Goal: Task Accomplishment & Management: Use online tool/utility

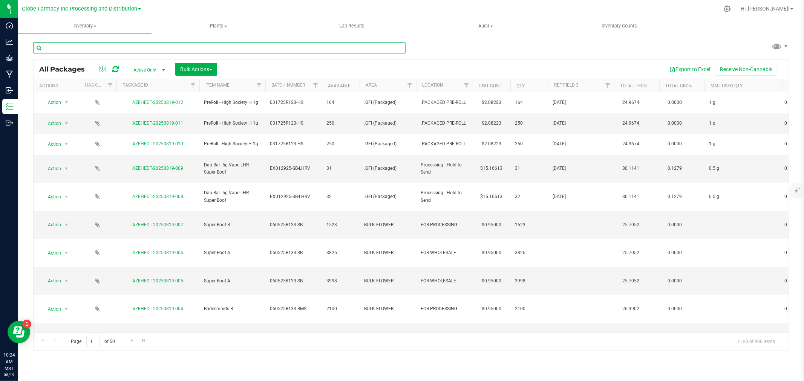
scroll to position [135, 0]
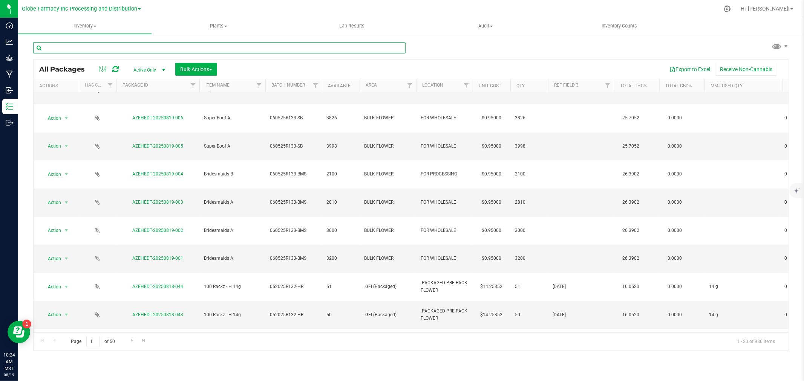
click at [89, 49] on input "text" at bounding box center [219, 47] width 372 height 11
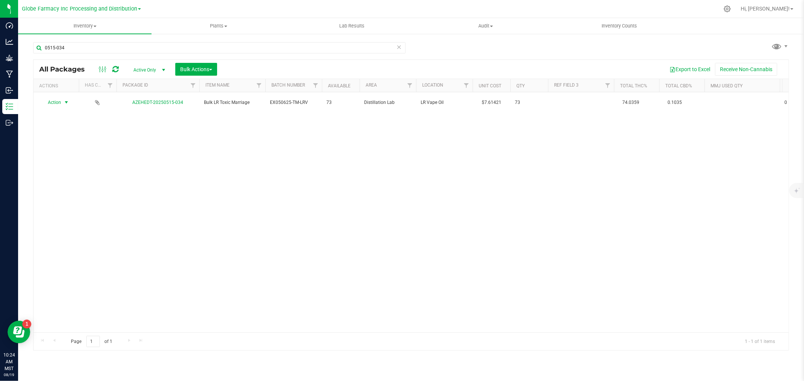
click at [56, 106] on span "Action" at bounding box center [51, 102] width 20 height 11
click at [72, 202] on li "Print package label" at bounding box center [65, 202] width 48 height 11
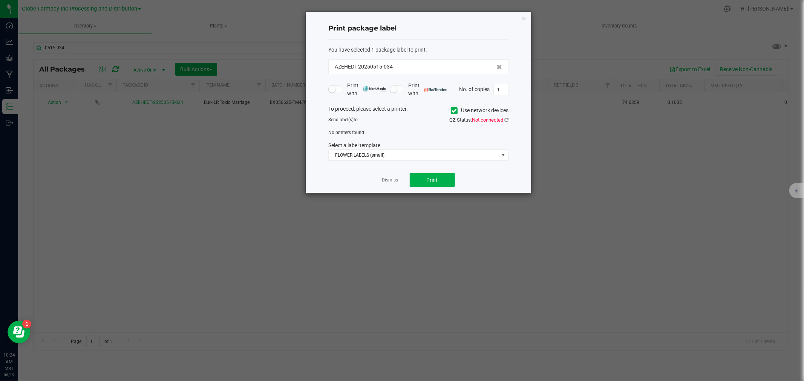
click at [457, 106] on span "Use network devices" at bounding box center [480, 110] width 58 height 11
click at [454, 111] on icon at bounding box center [454, 111] width 5 height 0
click at [0, 0] on input "Use network devices" at bounding box center [0, 0] width 0 height 0
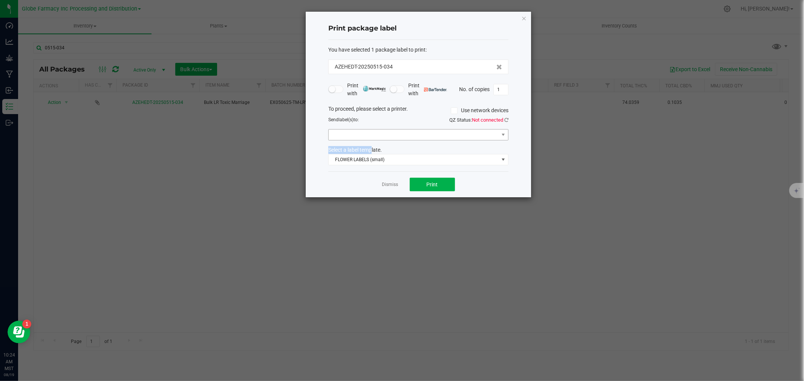
click at [369, 141] on div "To proceed, please select a printer. Use network devices Send label(s) to: QZ S…" at bounding box center [418, 135] width 180 height 61
click at [372, 138] on span at bounding box center [414, 135] width 170 height 11
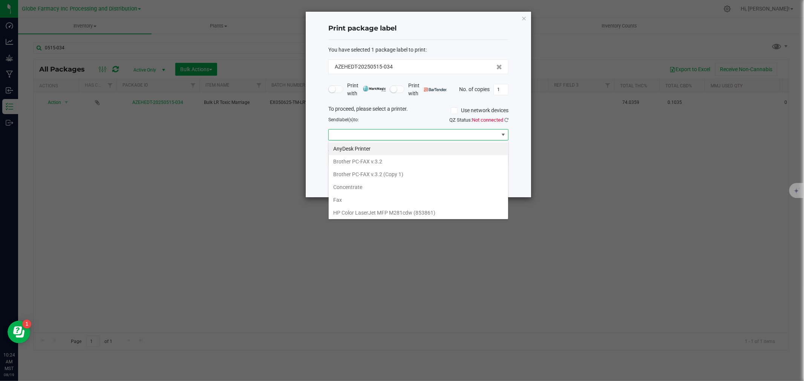
scroll to position [105, 0]
click at [349, 217] on li "ZebraBig" at bounding box center [418, 211] width 179 height 13
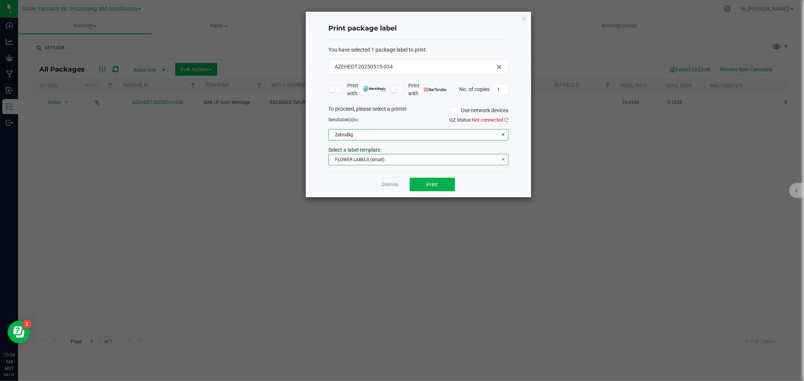
click at [347, 164] on span "FLOWER LABELS (small)" at bounding box center [414, 160] width 170 height 11
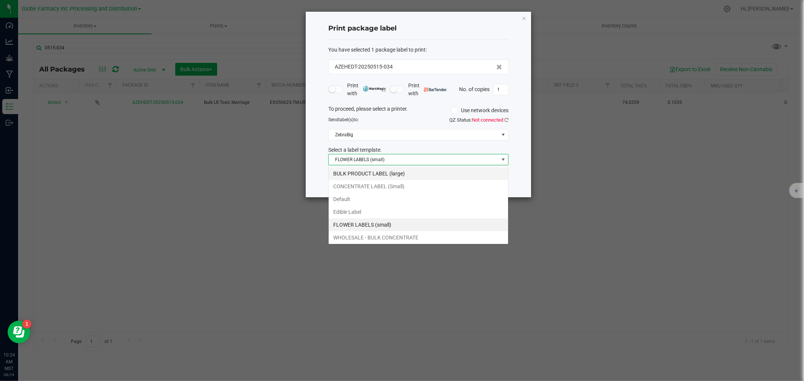
scroll to position [11, 180]
click at [342, 178] on li "BULK PRODUCT LABEL (large)" at bounding box center [418, 173] width 179 height 13
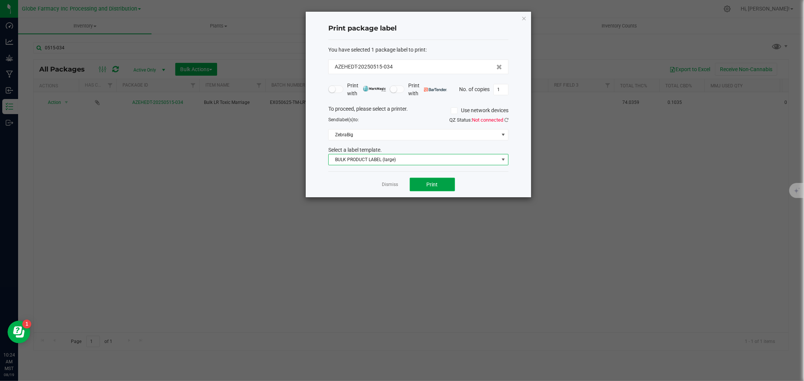
click at [451, 185] on button "Print" at bounding box center [432, 185] width 45 height 14
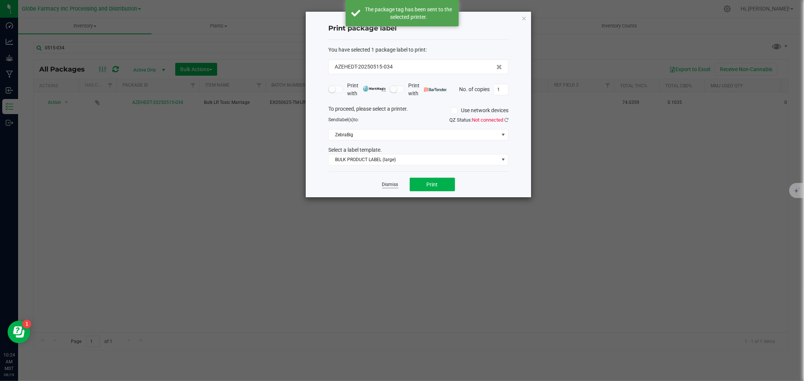
click at [383, 186] on link "Dismiss" at bounding box center [390, 185] width 16 height 6
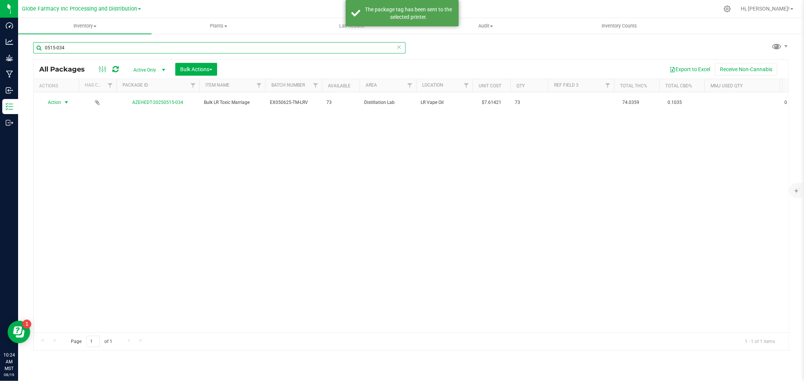
click at [184, 48] on input "0515-034" at bounding box center [219, 47] width 372 height 11
type input "527-004"
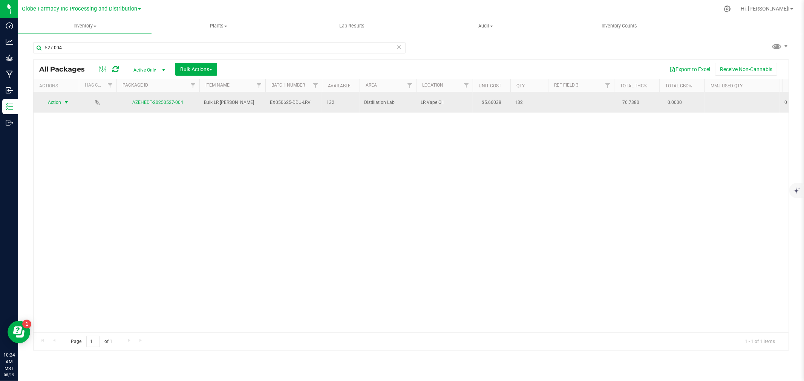
click at [65, 103] on span "select" at bounding box center [66, 102] width 6 height 6
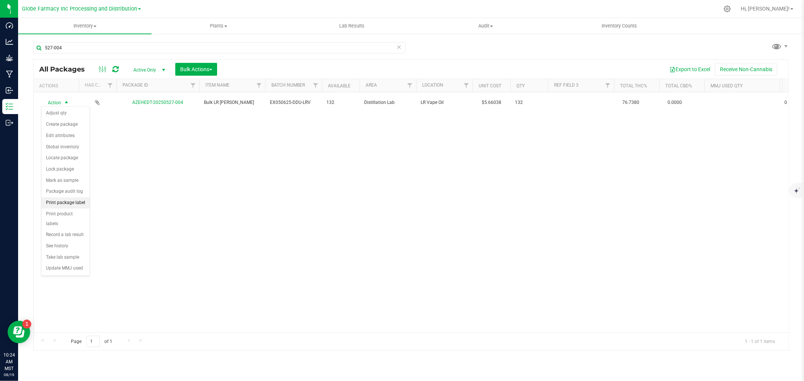
click at [83, 205] on li "Print package label" at bounding box center [65, 202] width 48 height 11
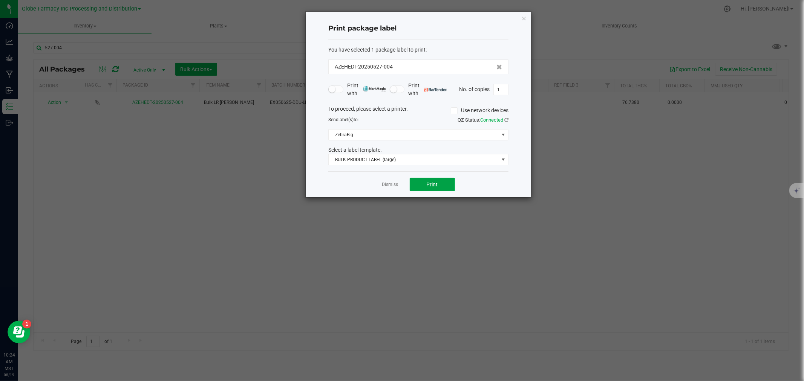
click at [439, 190] on button "Print" at bounding box center [432, 185] width 45 height 14
click at [385, 186] on link "Dismiss" at bounding box center [390, 185] width 16 height 6
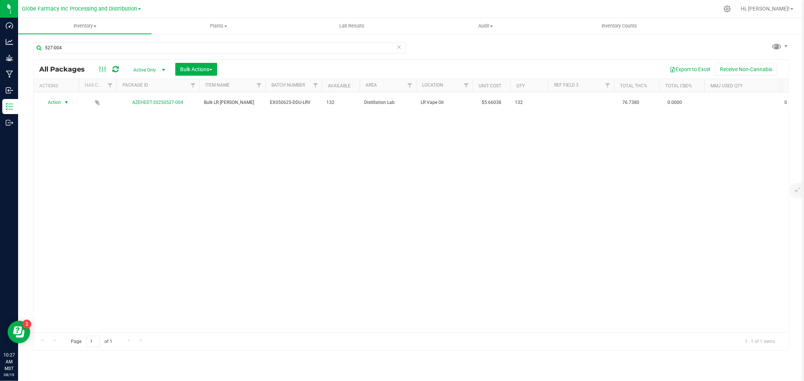
click at [398, 47] on icon at bounding box center [398, 46] width 5 height 9
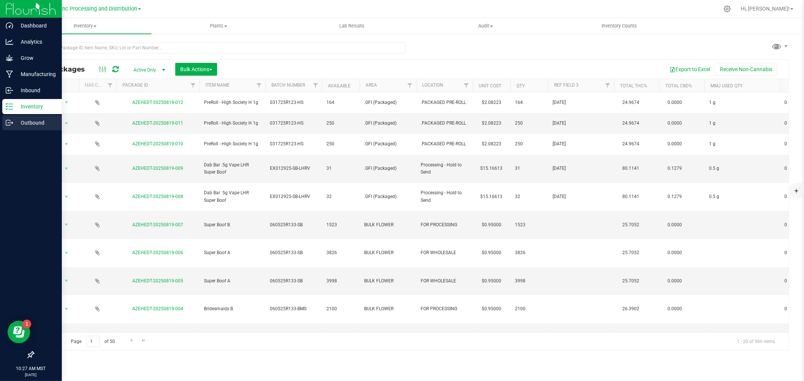
click at [1, 121] on link "Outbound" at bounding box center [31, 123] width 62 height 16
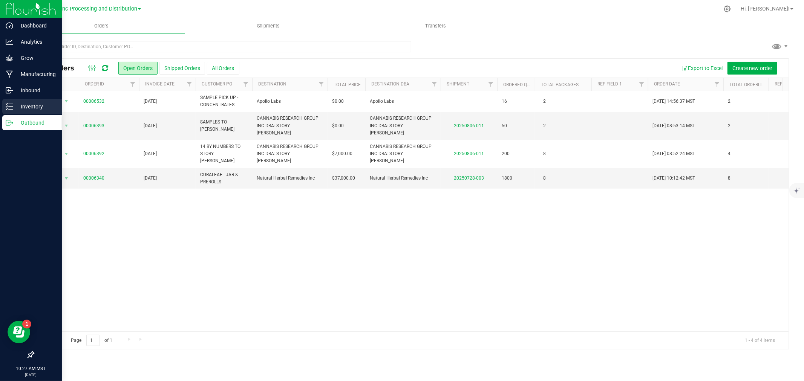
click at [7, 103] on icon at bounding box center [7, 103] width 2 height 1
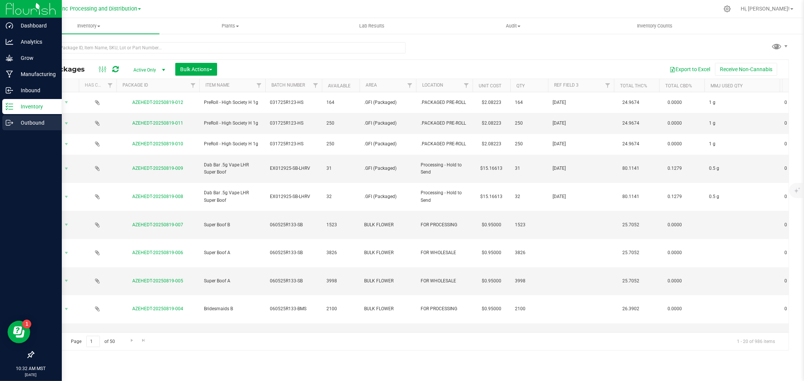
click at [0, 121] on link "Outbound" at bounding box center [31, 123] width 62 height 16
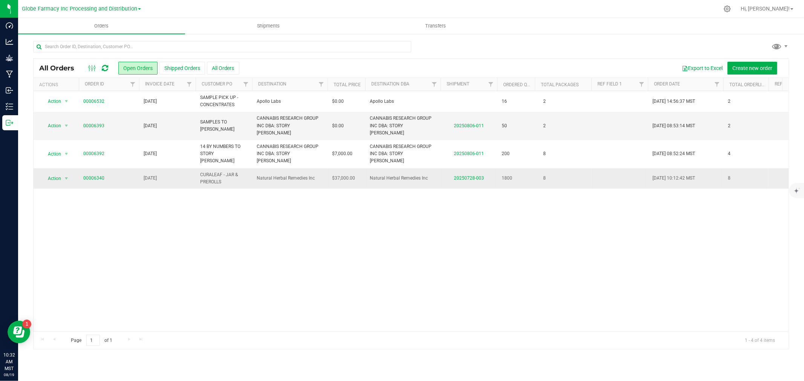
click at [262, 175] on span "Natural Herbal Remedies Inc" at bounding box center [290, 178] width 66 height 7
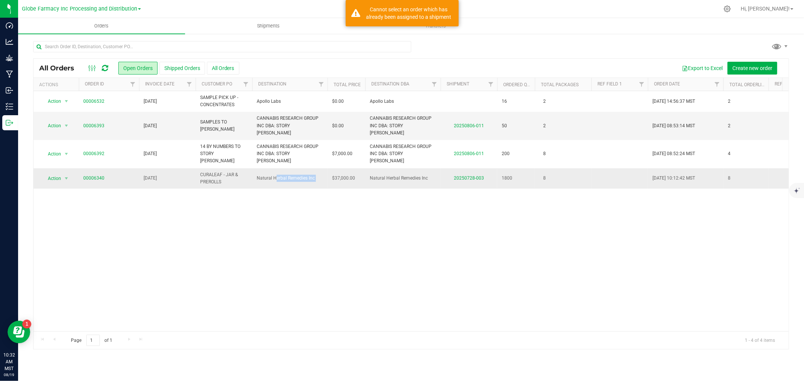
click at [262, 175] on span "Natural Herbal Remedies Inc" at bounding box center [290, 178] width 66 height 7
click at [97, 175] on link "00006340" at bounding box center [93, 178] width 21 height 7
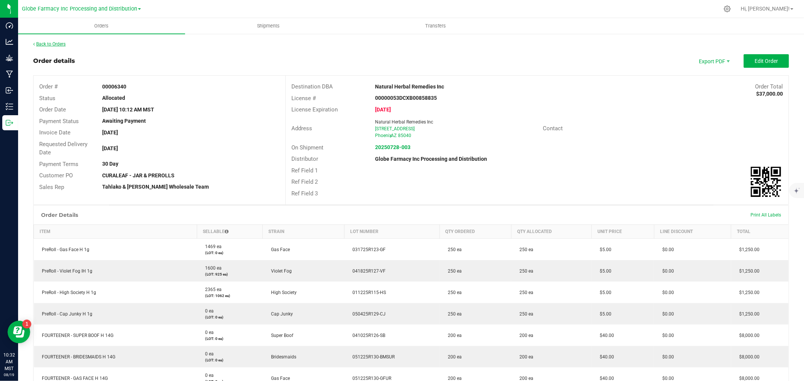
click at [40, 44] on link "Back to Orders" at bounding box center [49, 43] width 32 height 5
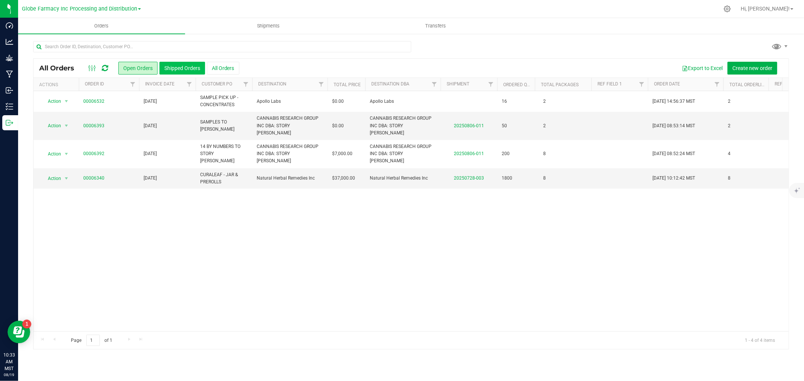
click at [190, 67] on button "Shipped Orders" at bounding box center [182, 68] width 46 height 13
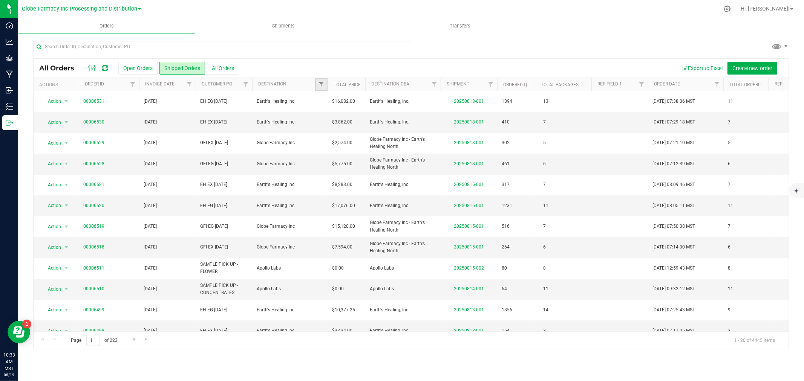
click at [318, 84] on link "Filter" at bounding box center [321, 84] width 12 height 13
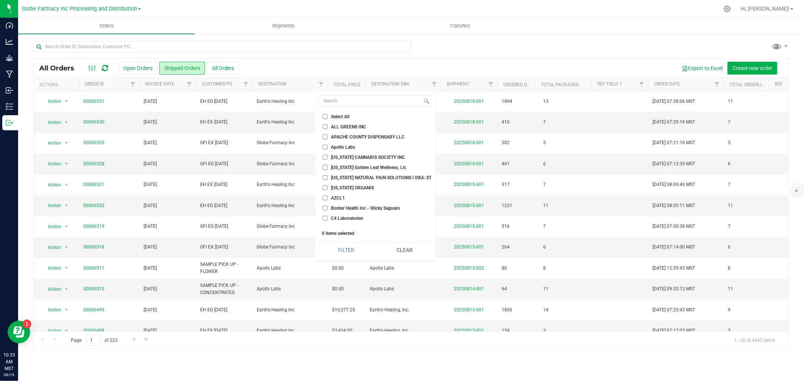
click at [338, 113] on li "Select All" at bounding box center [376, 117] width 112 height 8
click at [345, 120] on li "Select All" at bounding box center [376, 117] width 112 height 8
click at [345, 117] on span "Select All" at bounding box center [340, 117] width 18 height 5
click at [327, 117] on input "Select All" at bounding box center [325, 116] width 5 height 5
checkbox input "true"
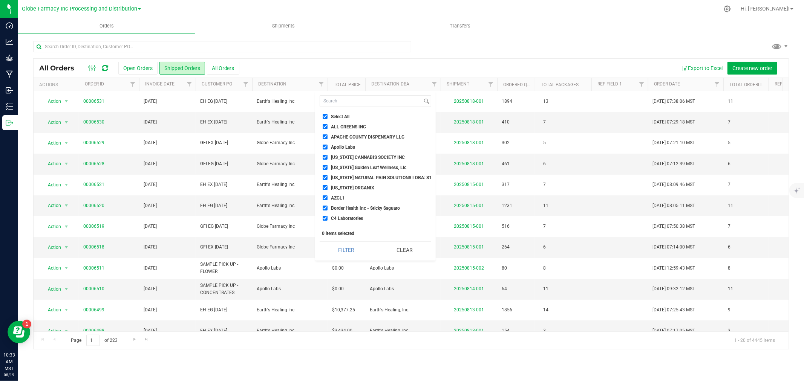
checkbox input "true"
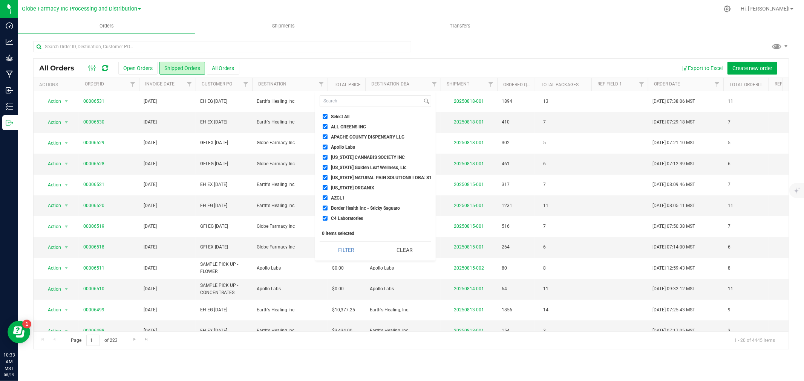
checkbox input "true"
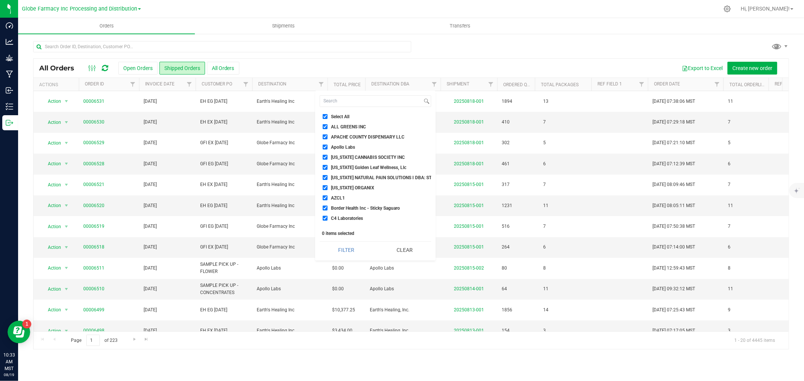
checkbox input "true"
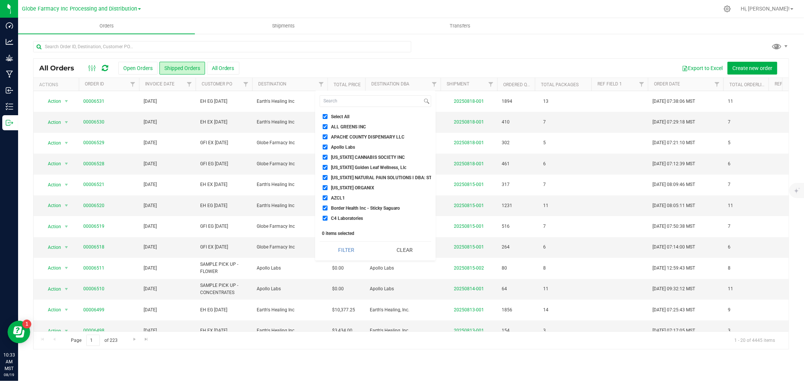
checkbox input "true"
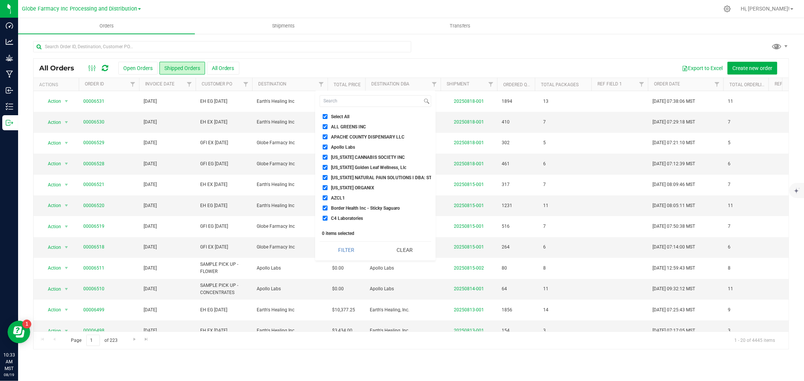
checkbox input "true"
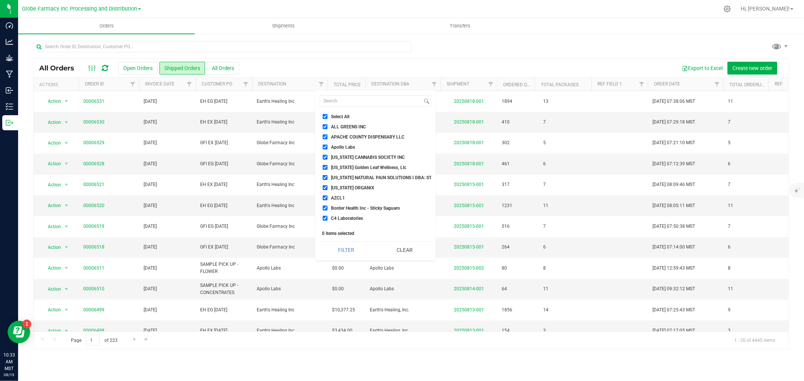
checkbox input "true"
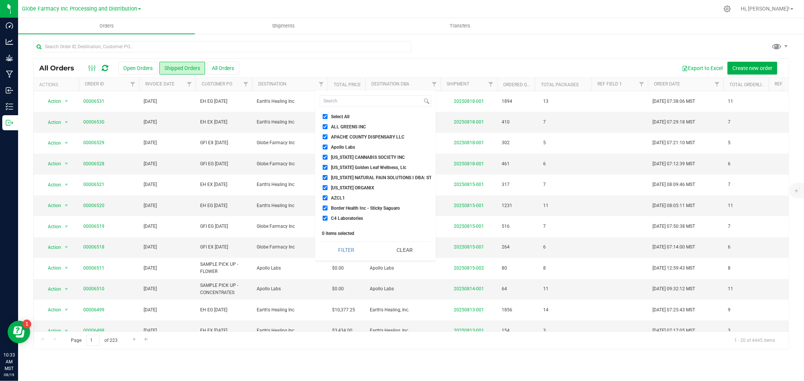
checkbox input "true"
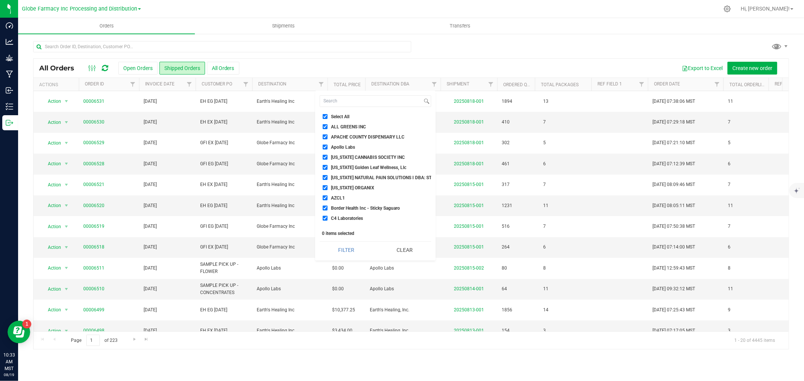
checkbox input "true"
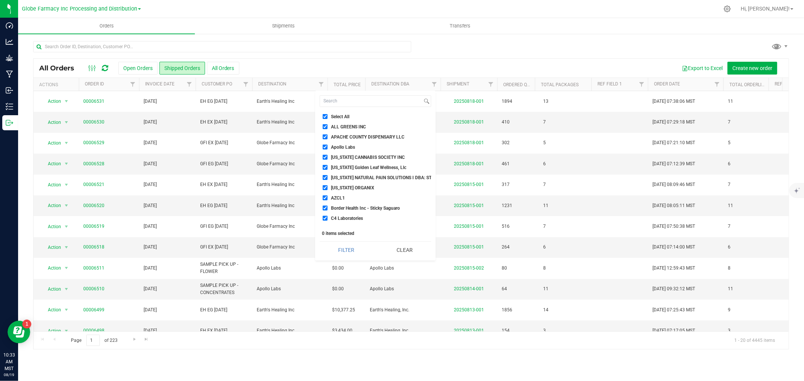
checkbox input "true"
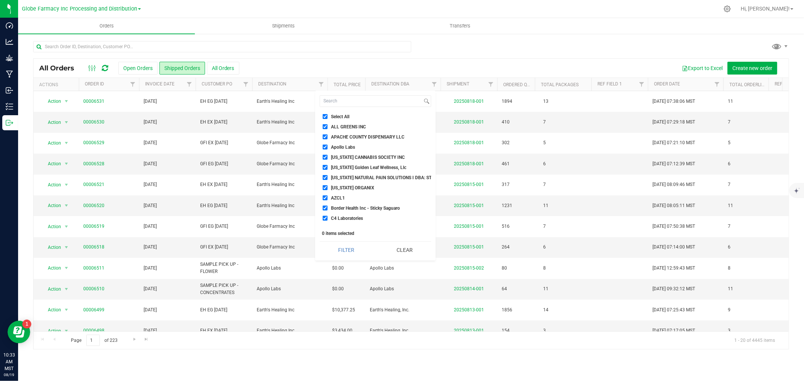
checkbox input "true"
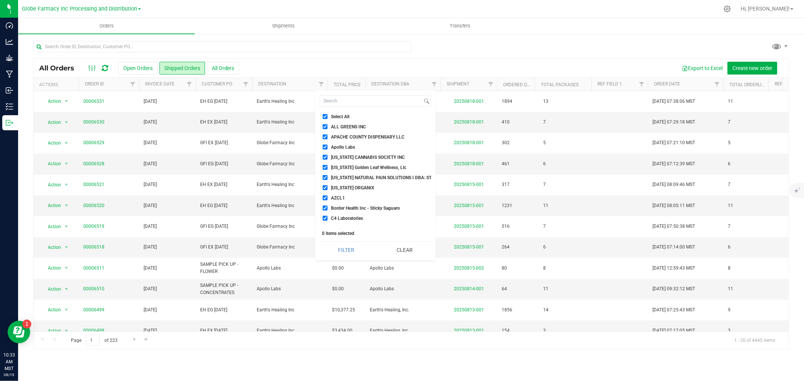
checkbox input "true"
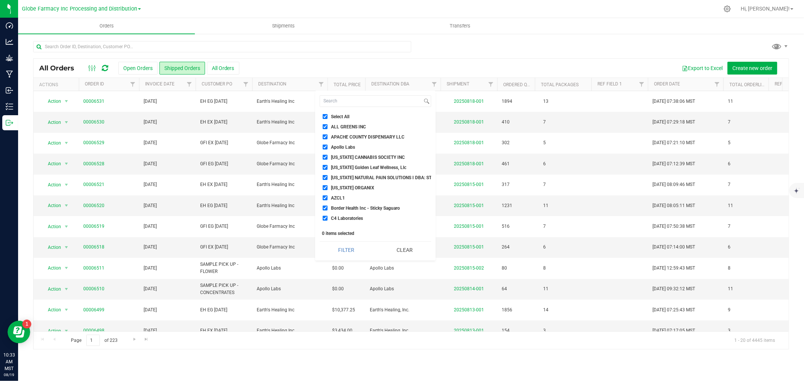
checkbox input "true"
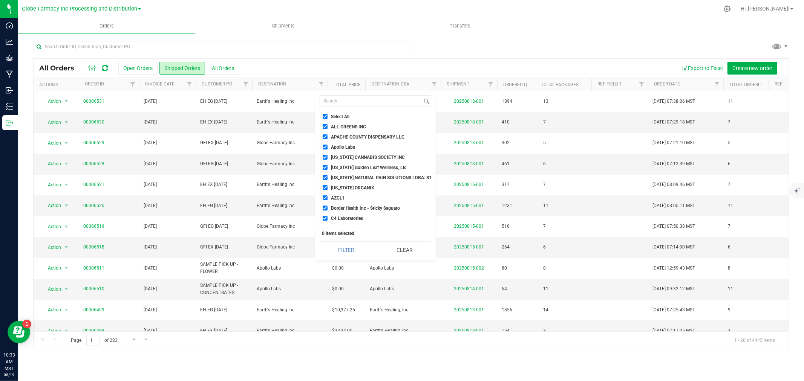
checkbox input "true"
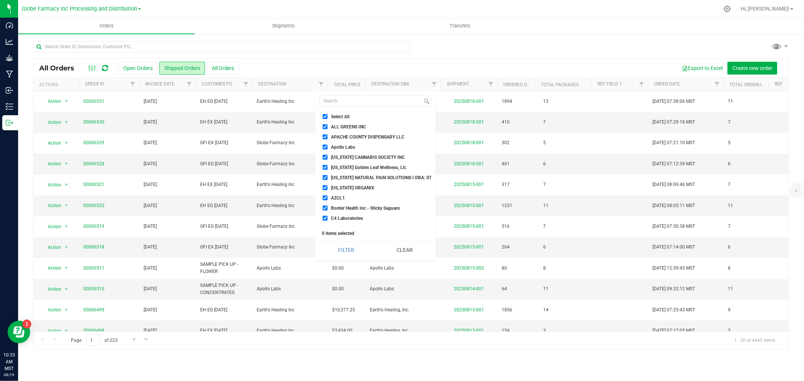
checkbox input "true"
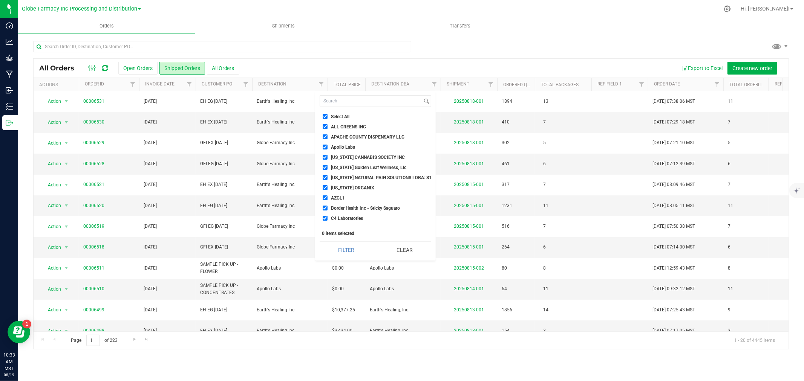
checkbox input "true"
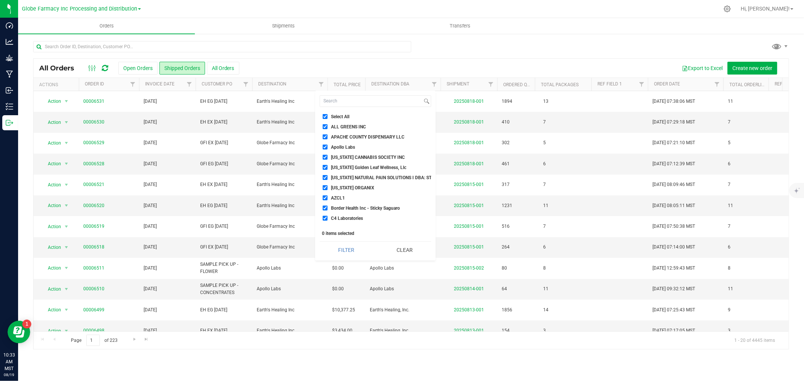
checkbox input "true"
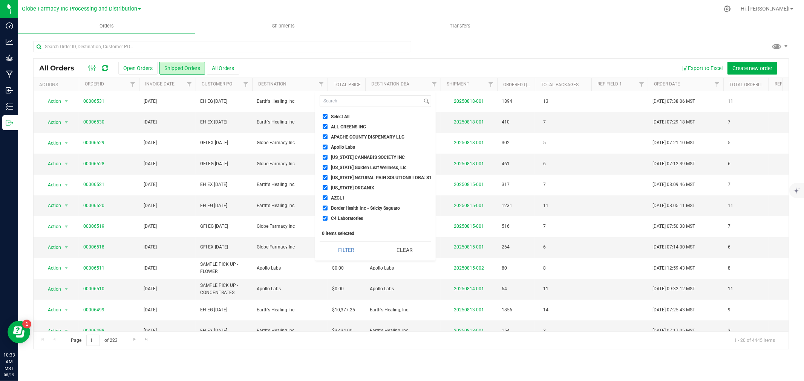
checkbox input "true"
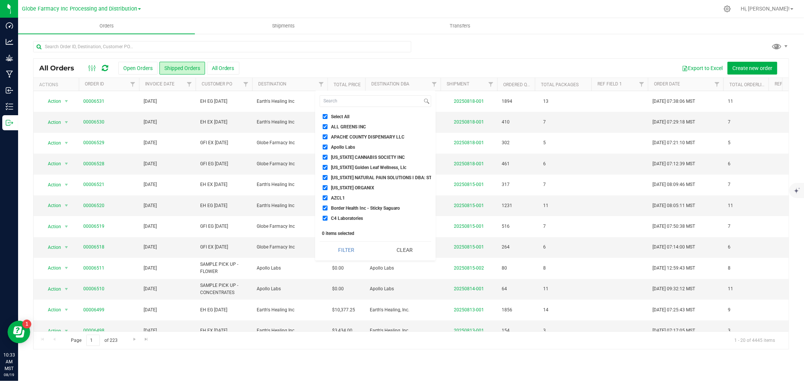
checkbox input "true"
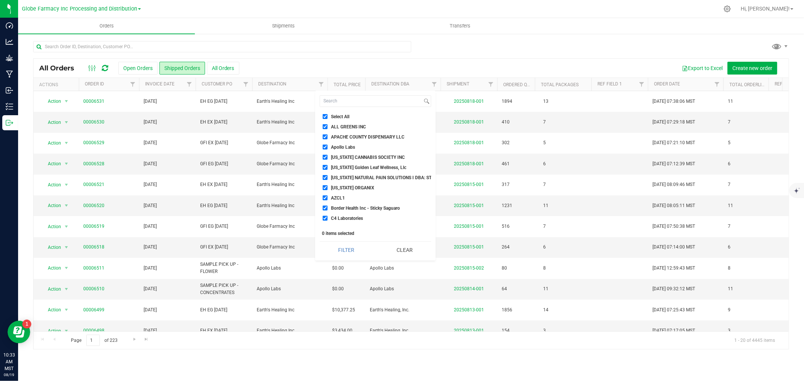
checkbox input "true"
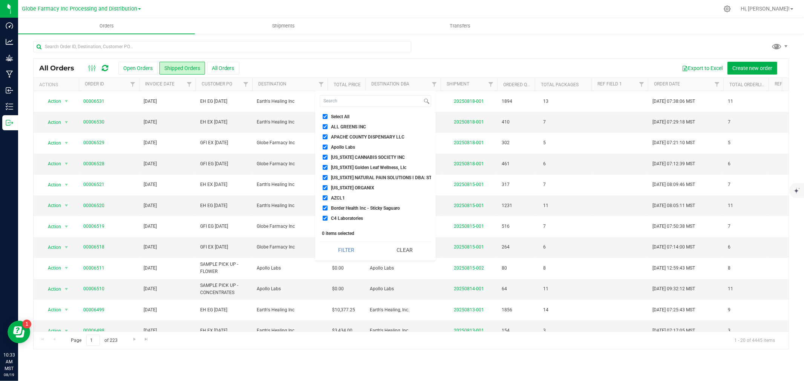
checkbox input "true"
click at [342, 151] on li "Apollo Labs" at bounding box center [376, 147] width 112 height 8
click at [342, 148] on span "Apollo Labs" at bounding box center [343, 147] width 24 height 5
click at [327, 148] on input "Apollo Labs" at bounding box center [325, 147] width 5 height 5
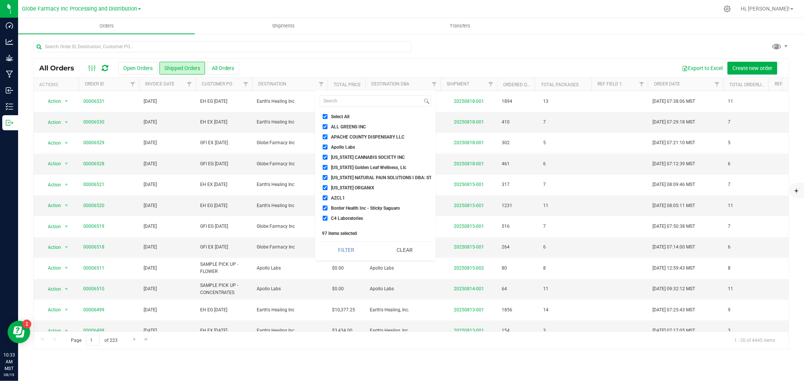
checkbox input "false"
click at [343, 137] on span "APACHE COUNTY DISPENSARY LLC" at bounding box center [367, 137] width 73 height 5
click at [327, 137] on input "APACHE COUNTY DISPENSARY LLC" at bounding box center [325, 137] width 5 height 5
checkbox input "false"
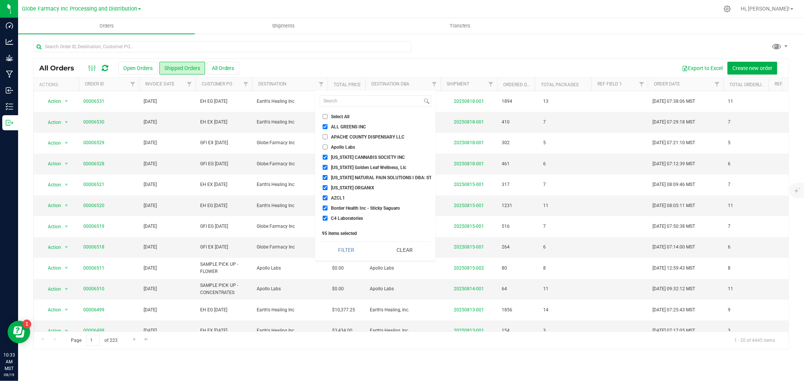
click at [340, 167] on span "[US_STATE] Golden Leaf Wellness, Llc" at bounding box center [368, 167] width 75 height 5
click at [327, 167] on input "[US_STATE] Golden Leaf Wellness, Llc" at bounding box center [325, 167] width 5 height 5
checkbox input "false"
click at [359, 153] on label "Earth's Healing Inc" at bounding box center [345, 151] width 45 height 5
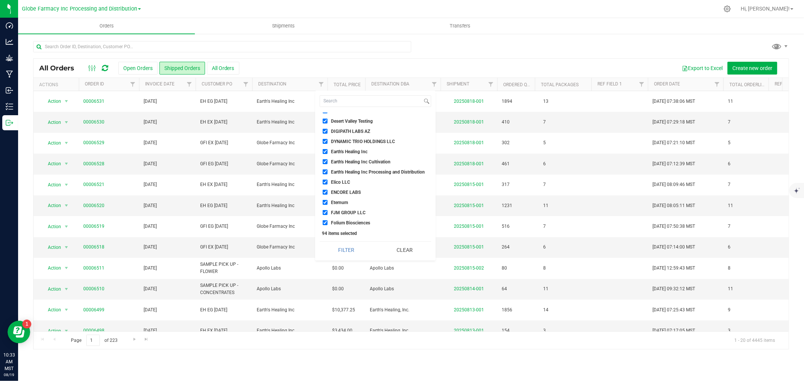
click at [327, 153] on input "Earth's Healing Inc" at bounding box center [325, 151] width 5 height 5
checkbox input "false"
click at [358, 160] on span "Earth's Healing Inc Cultivation" at bounding box center [361, 162] width 60 height 5
click at [327, 159] on input "Earth's Healing Inc Cultivation" at bounding box center [325, 161] width 5 height 5
checkbox input "false"
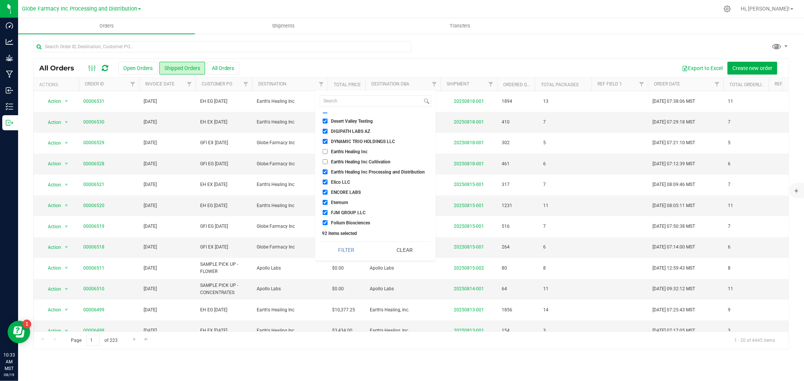
click at [357, 170] on span "Earth's Healing Inc Processing and Distribution" at bounding box center [378, 172] width 94 height 5
click at [327, 170] on input "Earth's Healing Inc Processing and Distribution" at bounding box center [325, 172] width 5 height 5
checkbox input "false"
click at [355, 145] on li "DYNAMIC TRIO HOLDINGS LLC" at bounding box center [376, 142] width 112 height 8
click at [356, 139] on span "DYNAMIC TRIO HOLDINGS LLC" at bounding box center [363, 141] width 64 height 5
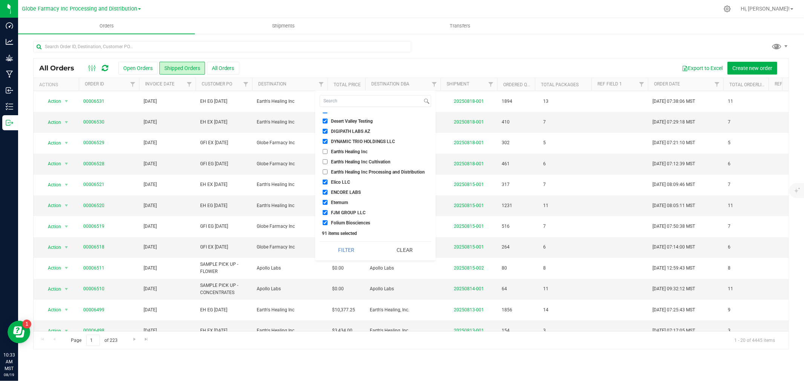
click at [327, 139] on input "DYNAMIC TRIO HOLDINGS LLC" at bounding box center [325, 141] width 5 height 5
checkbox input "false"
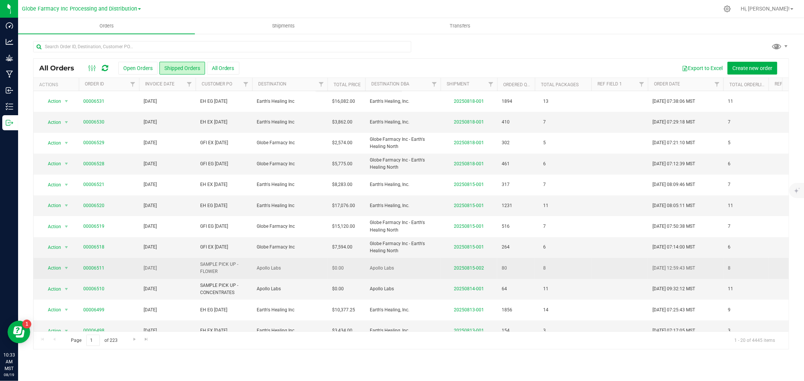
click at [347, 261] on td "$0.00" at bounding box center [346, 268] width 38 height 21
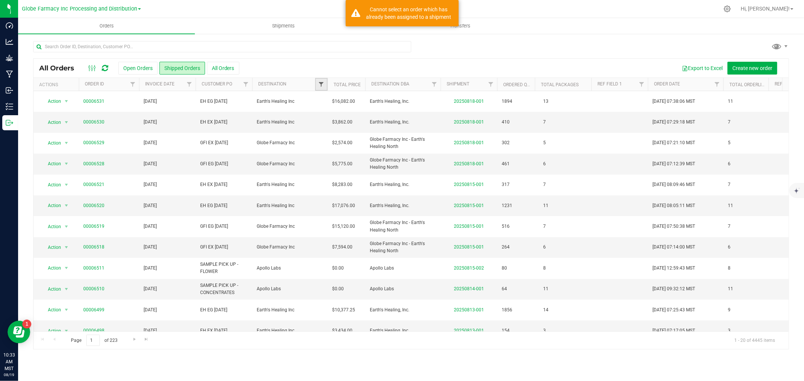
click at [321, 84] on span "Filter" at bounding box center [321, 84] width 6 height 6
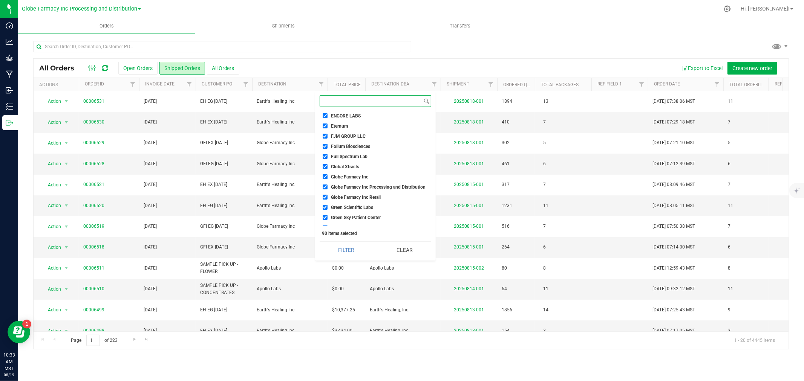
scroll to position [300, 0]
click at [349, 160] on span "Globe Farmacy Inc" at bounding box center [349, 162] width 37 height 5
click at [327, 160] on input "Globe Farmacy Inc" at bounding box center [325, 162] width 5 height 5
checkbox input "false"
click at [349, 168] on li "Globe Farmacy Inc Processing and Distribution" at bounding box center [376, 172] width 112 height 8
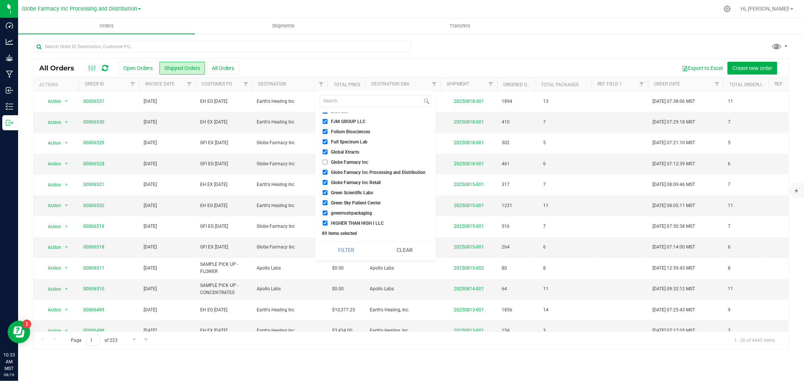
click at [347, 183] on span "Globe Farmacy Inc Retail" at bounding box center [356, 183] width 50 height 5
click at [327, 183] on input "Globe Farmacy Inc Retail" at bounding box center [325, 182] width 5 height 5
checkbox input "false"
click at [344, 170] on span "Globe Farmacy Inc Processing and Distribution" at bounding box center [378, 172] width 95 height 5
click at [327, 170] on input "Globe Farmacy Inc Processing and Distribution" at bounding box center [325, 172] width 5 height 5
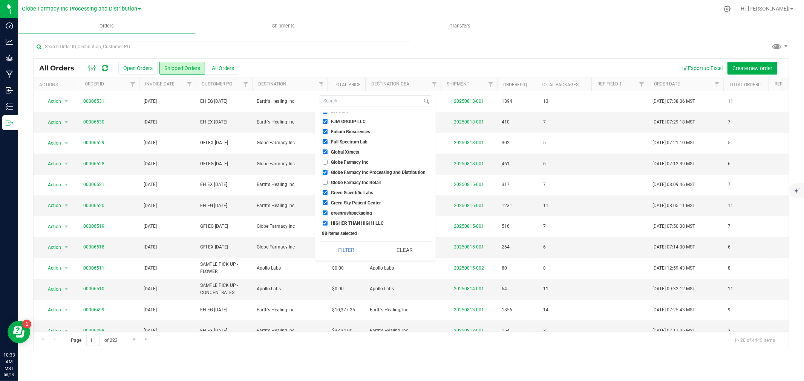
checkbox input "false"
click at [344, 151] on span "Global Xtracts" at bounding box center [345, 152] width 28 height 5
click at [327, 151] on input "Global Xtracts" at bounding box center [325, 152] width 5 height 5
checkbox input "false"
click at [340, 251] on button "Filter" at bounding box center [346, 250] width 53 height 17
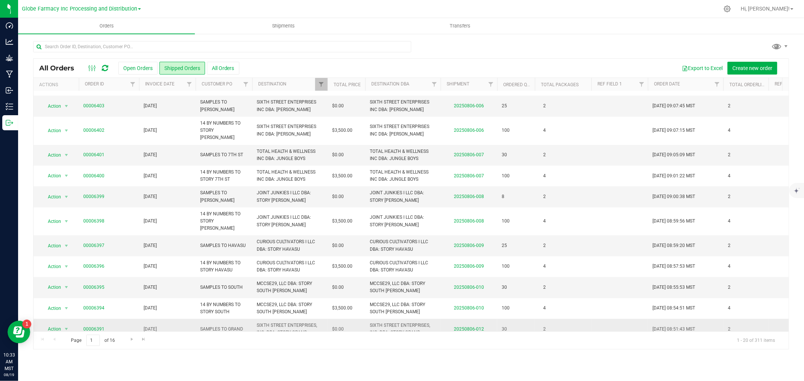
scroll to position [213, 0]
click at [133, 342] on span "Go to the next page" at bounding box center [132, 340] width 6 height 6
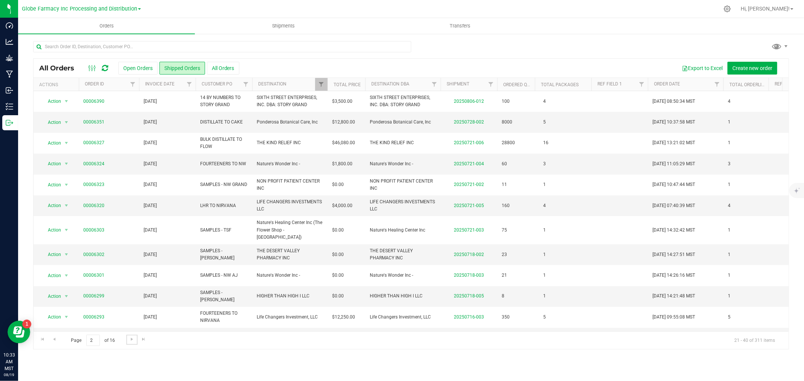
scroll to position [184, 0]
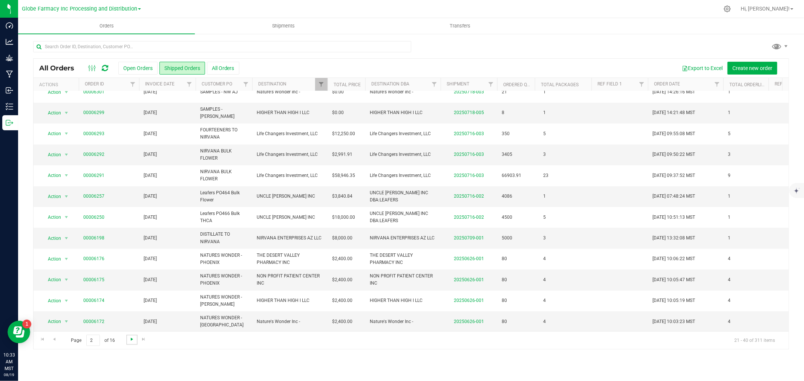
click at [134, 341] on span "Go to the next page" at bounding box center [132, 340] width 6 height 6
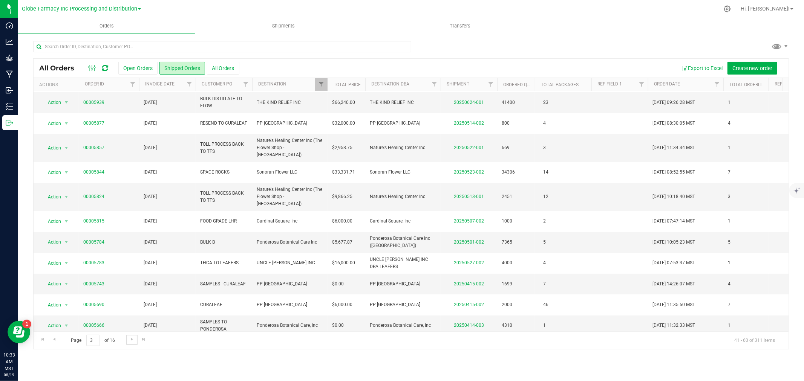
scroll to position [125, 0]
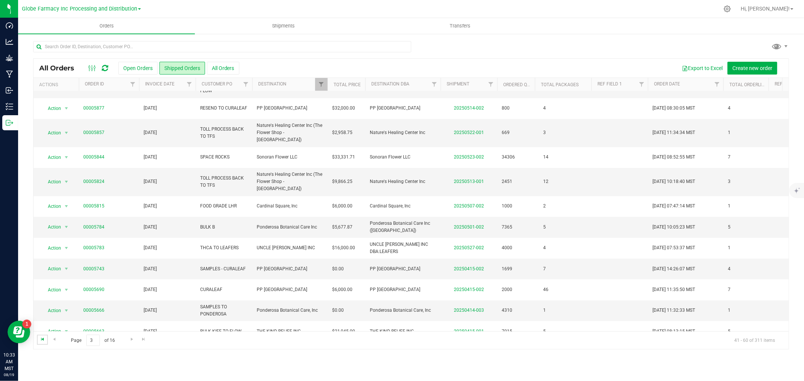
click at [45, 342] on span "Go to the first page" at bounding box center [43, 340] width 6 height 6
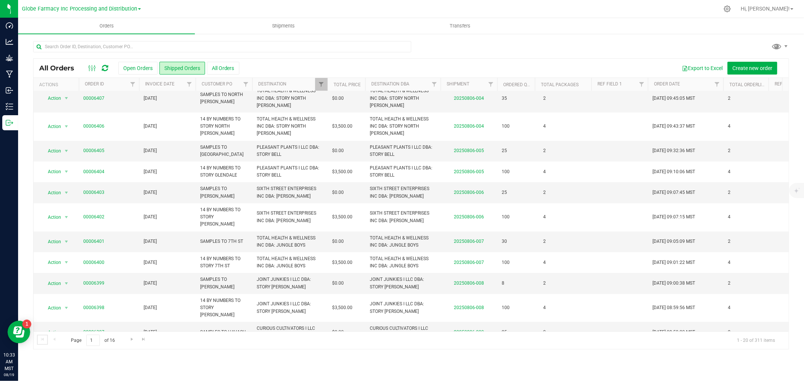
scroll to position [0, 0]
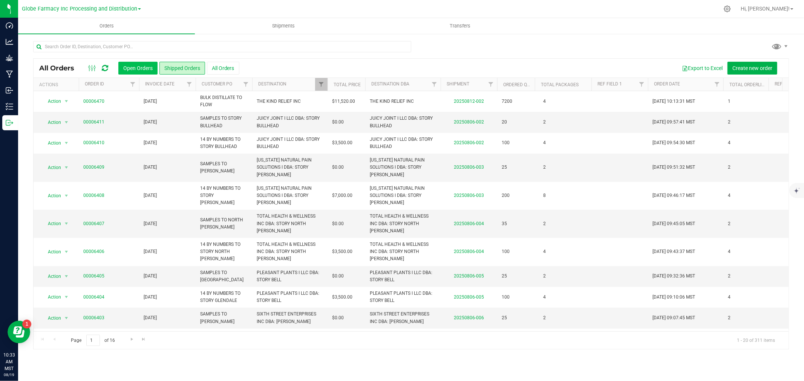
click at [147, 73] on button "Open Orders" at bounding box center [137, 68] width 39 height 13
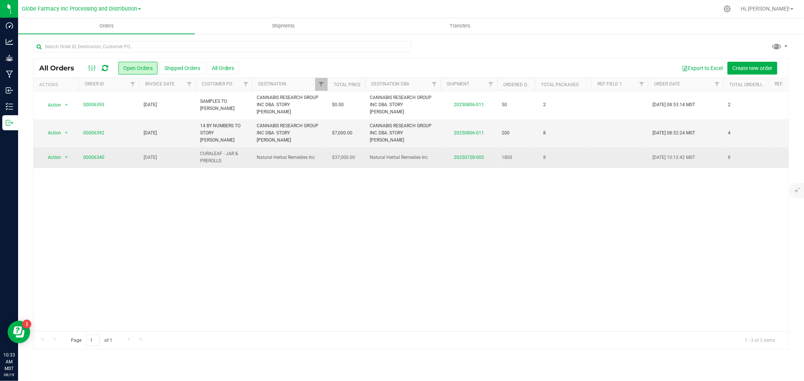
click at [81, 147] on td "00006340" at bounding box center [109, 157] width 60 height 20
click at [85, 154] on link "00006340" at bounding box center [93, 157] width 21 height 7
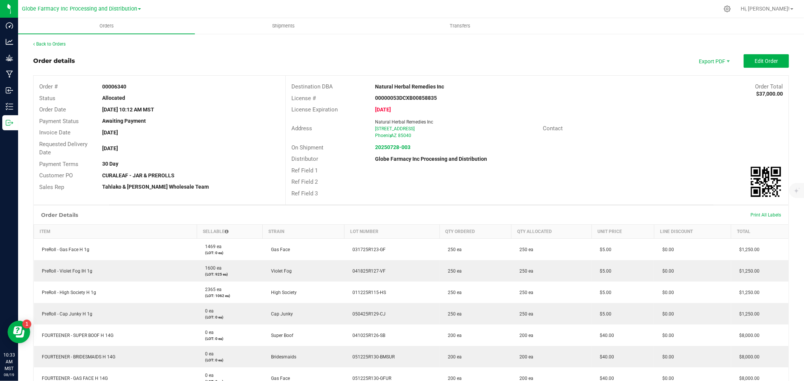
drag, startPoint x: 412, startPoint y: 146, endPoint x: 371, endPoint y: 147, distance: 41.1
click at [371, 147] on div "20250728-003" at bounding box center [453, 148] width 168 height 8
click at [347, 150] on div "On Shipment" at bounding box center [328, 148] width 84 height 9
drag, startPoint x: 412, startPoint y: 138, endPoint x: 369, endPoint y: 123, distance: 45.5
click at [371, 123] on div "Natural Herbal Remedies Inc [STREET_ADDRESS]" at bounding box center [456, 129] width 171 height 20
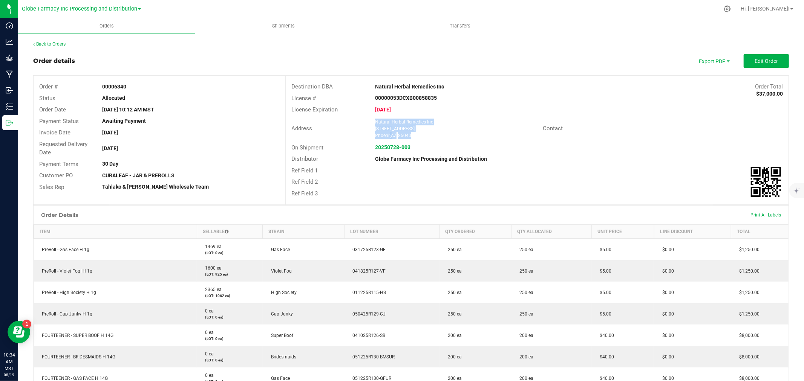
copy ngx-name-and-address "Natural Herbal Remedies Inc [STREET_ADDRESS]"
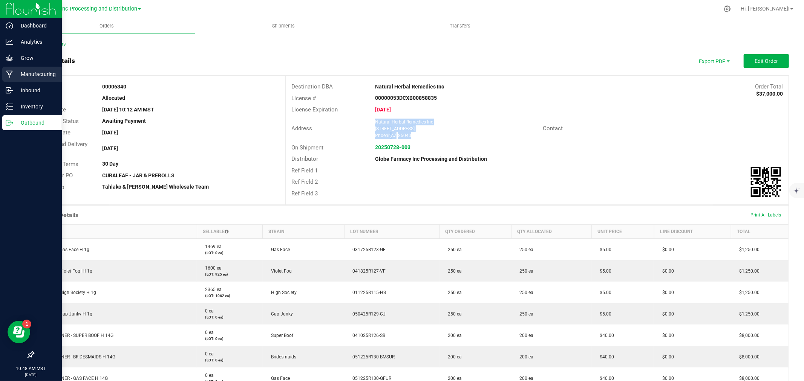
click at [10, 69] on div "Manufacturing" at bounding box center [32, 74] width 60 height 15
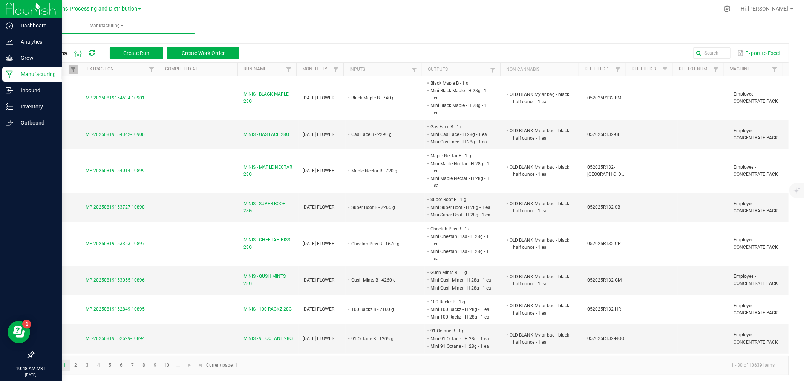
click at [296, 66] on th "Month - Type" at bounding box center [319, 70] width 47 height 14
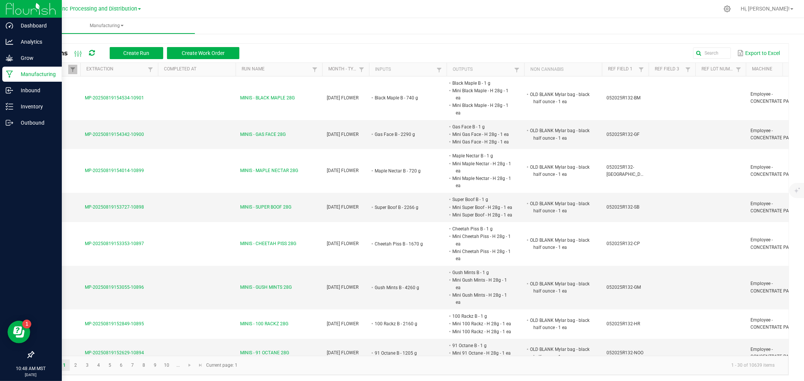
click at [319, 69] on th "Run Name" at bounding box center [279, 70] width 87 height 14
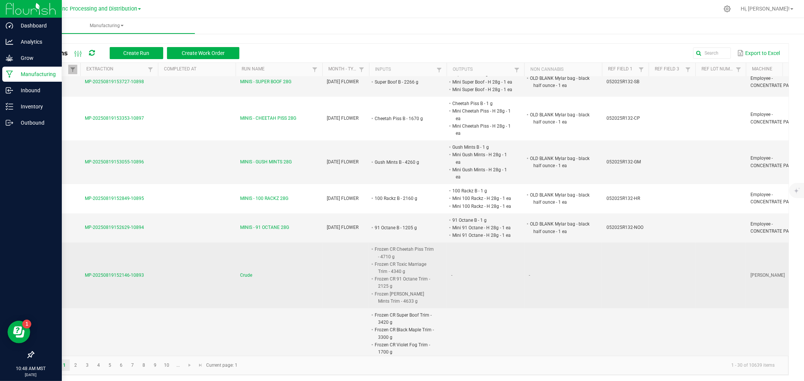
scroll to position [167, 0]
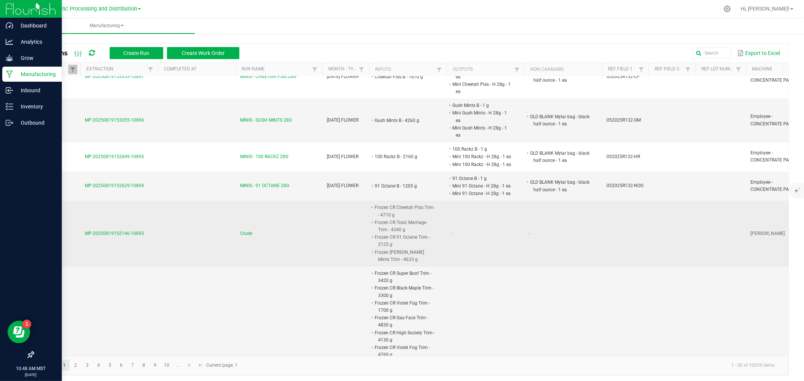
click at [244, 230] on span "Crude" at bounding box center [246, 233] width 12 height 7
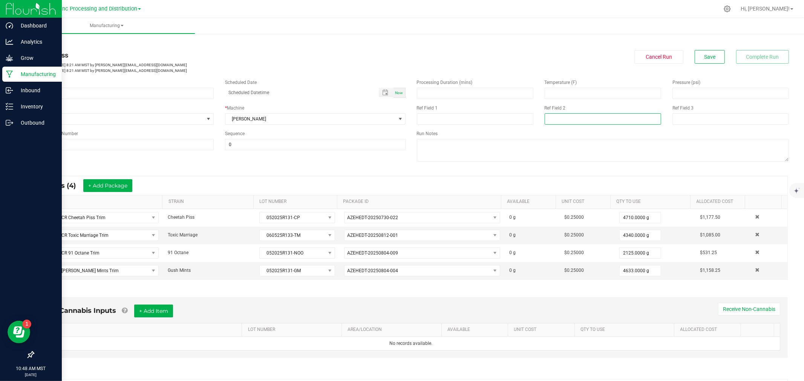
drag, startPoint x: 551, startPoint y: 122, endPoint x: 555, endPoint y: 119, distance: 5.1
click at [554, 119] on input at bounding box center [603, 118] width 116 height 11
type input "[DATE] BULK"
click at [702, 61] on button "Save" at bounding box center [710, 57] width 30 height 14
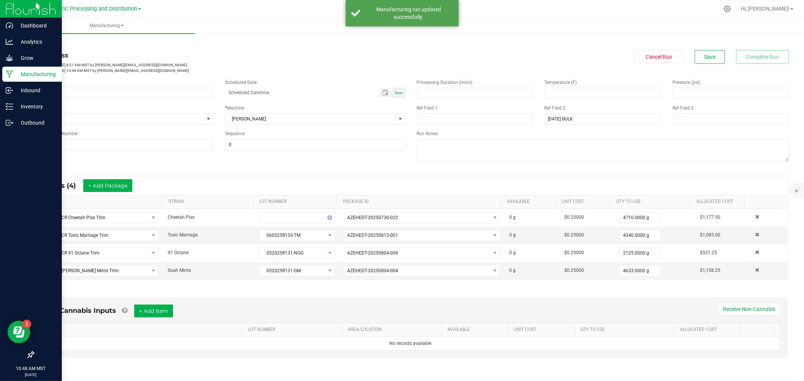
click at [2, 73] on div "Manufacturing" at bounding box center [32, 74] width 60 height 15
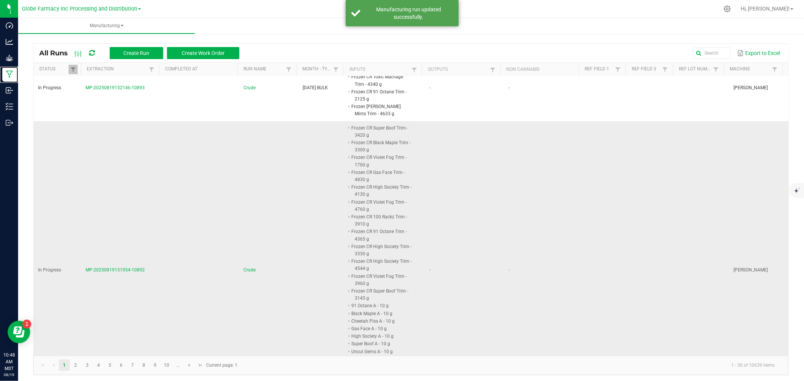
scroll to position [377, 0]
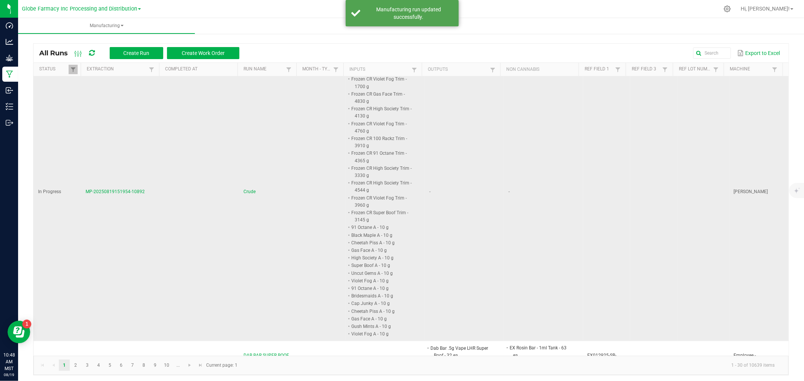
click at [239, 194] on td "Crude" at bounding box center [268, 192] width 59 height 299
click at [243, 194] on span "Crude" at bounding box center [249, 191] width 12 height 7
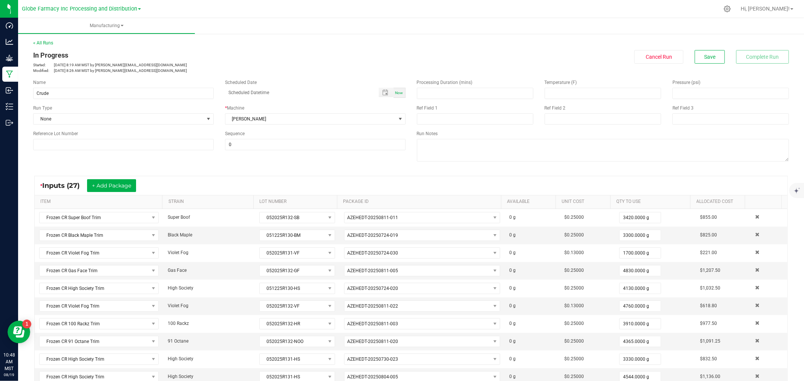
click at [615, 110] on div "Ref Field 2" at bounding box center [603, 108] width 116 height 7
click at [619, 117] on input at bounding box center [603, 118] width 116 height 11
type input "a"
type input "[DATE] BULK"
click at [708, 57] on span "Save" at bounding box center [709, 57] width 11 height 6
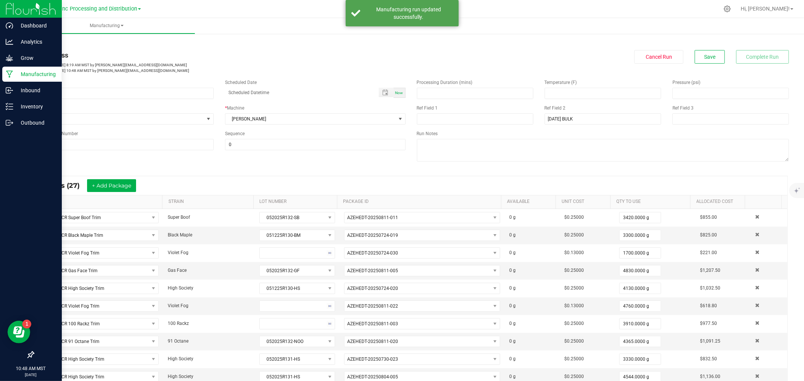
click at [8, 72] on icon at bounding box center [9, 74] width 7 height 8
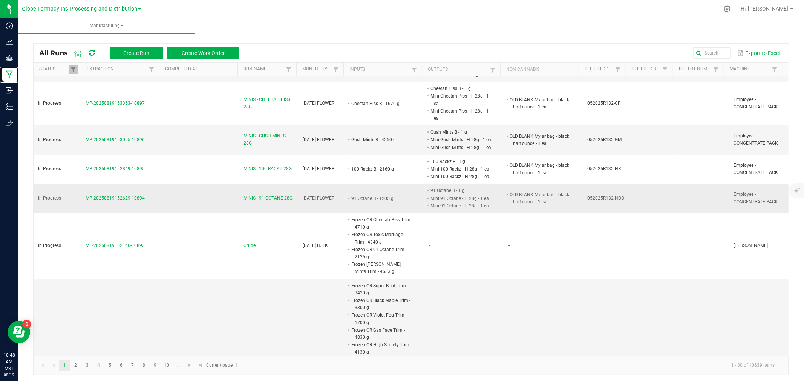
scroll to position [125, 0]
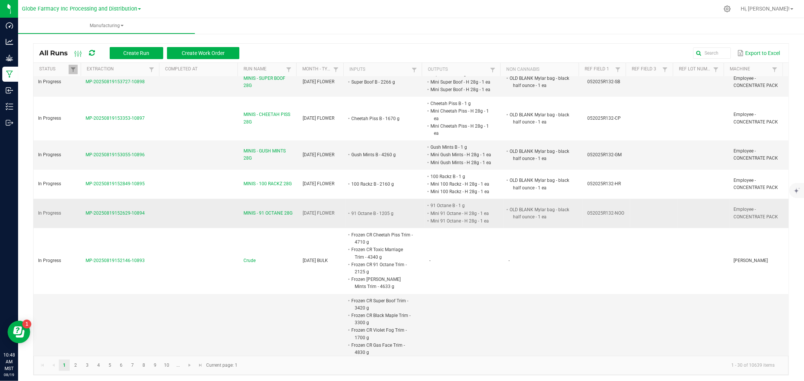
click at [590, 214] on span "052025R132-NOO" at bounding box center [606, 213] width 37 height 5
copy span "052025R132-NOO"
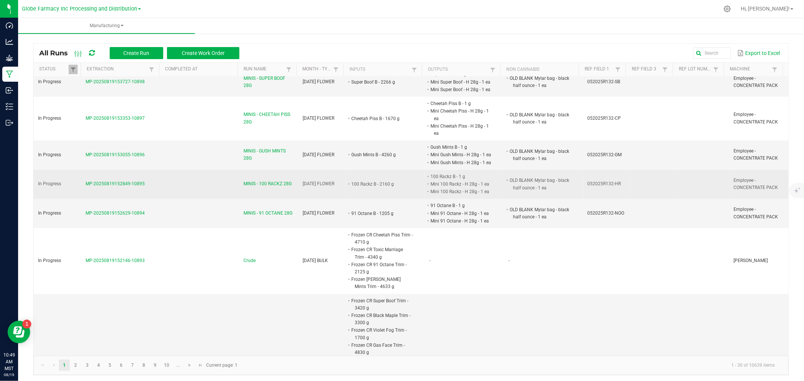
click at [593, 186] on span "052025R132-HR" at bounding box center [605, 183] width 34 height 5
copy span "052025R132-HR"
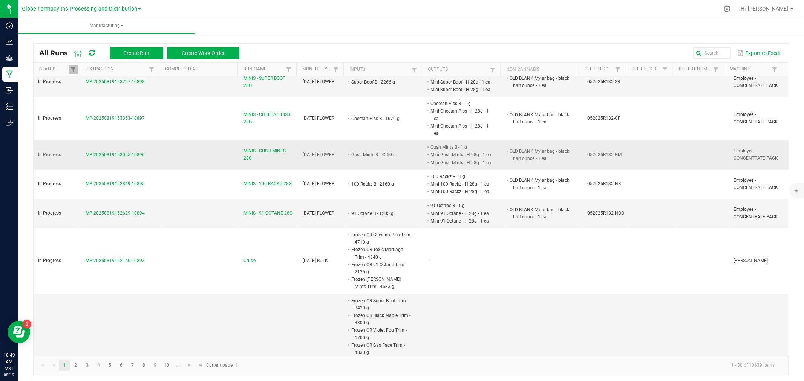
click at [588, 158] on span "052025R132-GM" at bounding box center [605, 154] width 34 height 5
copy span "052025R132-GM"
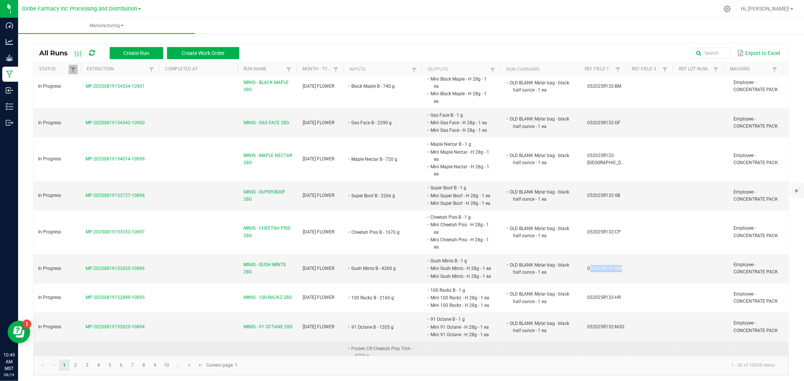
scroll to position [0, 0]
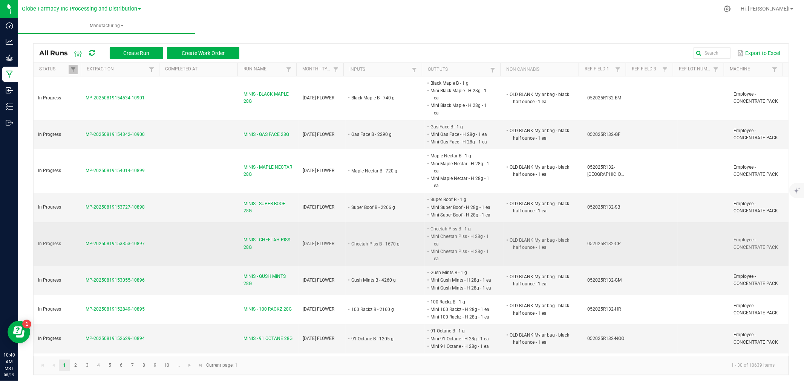
click at [593, 246] on span "052025R132-CP" at bounding box center [605, 243] width 34 height 5
copy span "052025R132-CP"
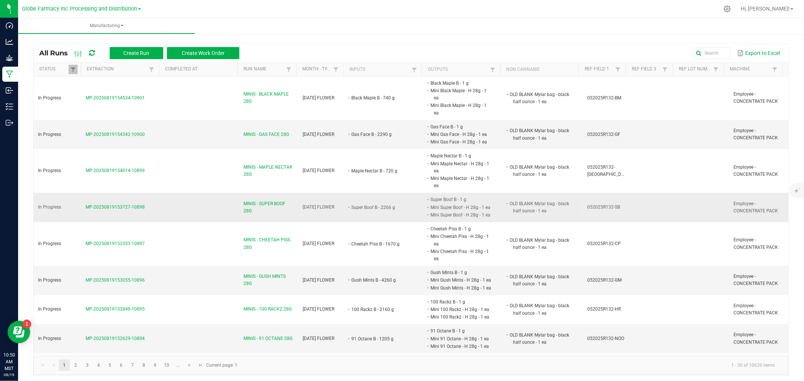
click at [588, 208] on span "052025R132-SB" at bounding box center [604, 207] width 33 height 5
copy span "052025R132-SB"
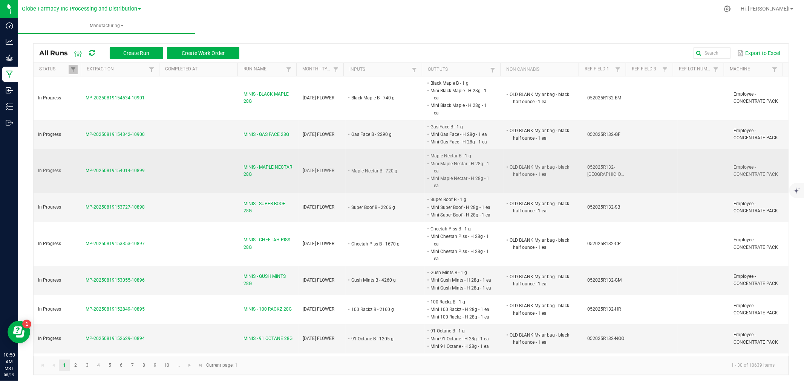
click at [588, 168] on span "052025R132-[GEOGRAPHIC_DATA]" at bounding box center [609, 171] width 43 height 12
copy span "052025R132-[GEOGRAPHIC_DATA]"
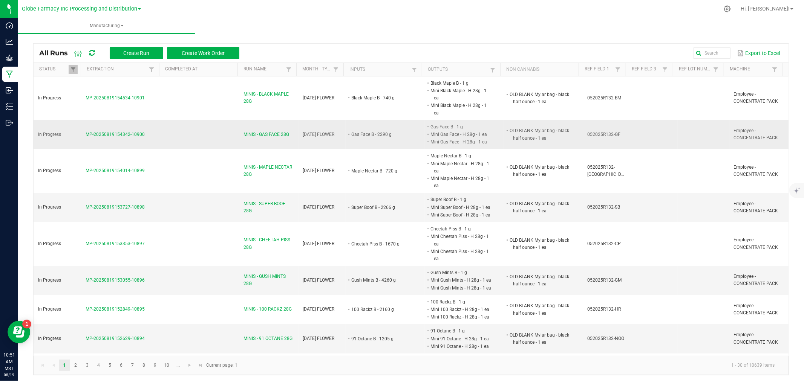
click at [594, 136] on span "052025R132-GF" at bounding box center [604, 134] width 33 height 5
copy span "052025R132-GF"
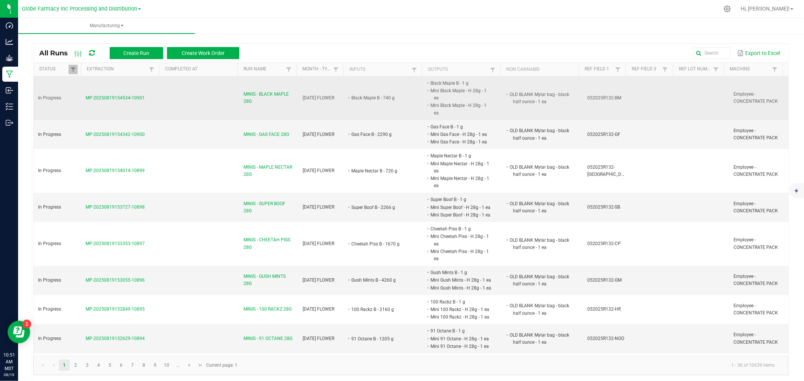
click at [596, 98] on span "052025R132-BM" at bounding box center [605, 97] width 34 height 5
copy span "052025R132-BM"
